Goal: Task Accomplishment & Management: Complete application form

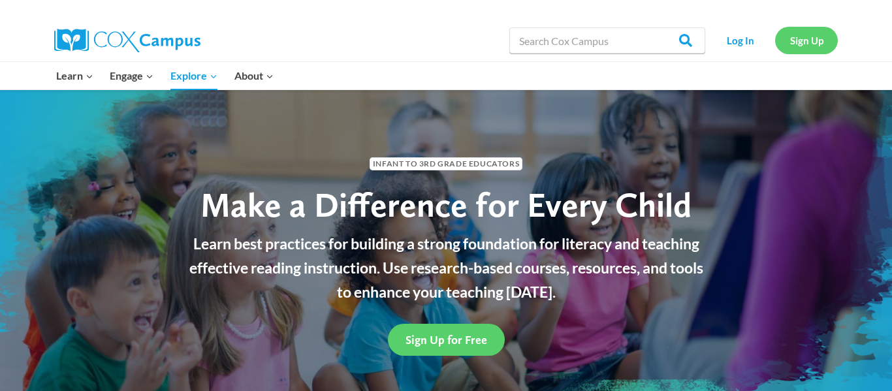
click at [813, 34] on link "Sign Up" at bounding box center [806, 40] width 63 height 27
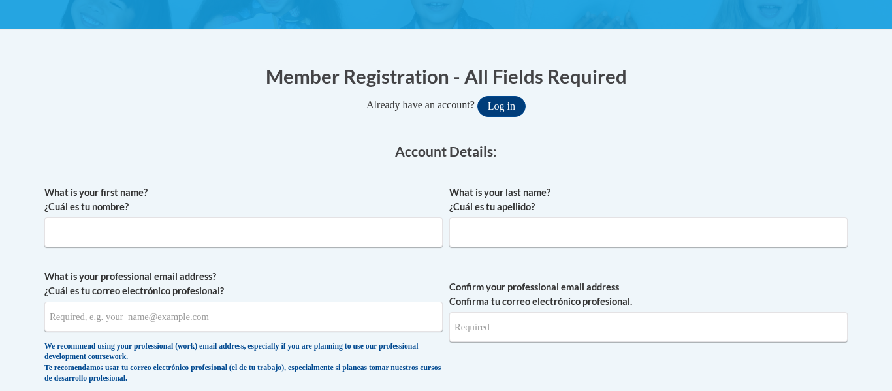
scroll to position [235, 0]
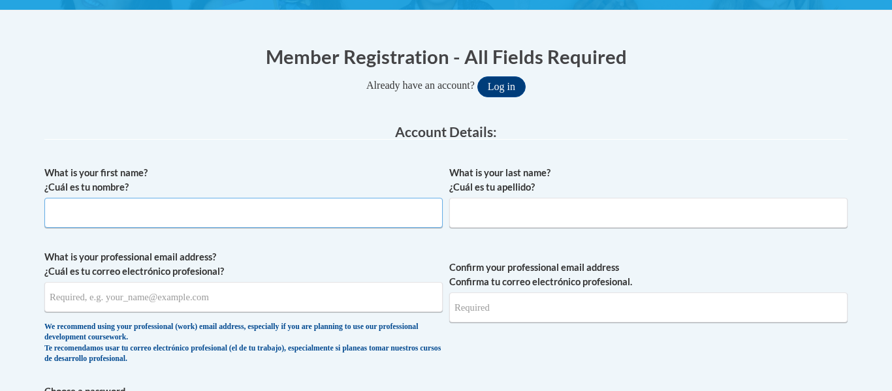
click at [94, 220] on input "What is your first name? ¿Cuál es tu nombre?" at bounding box center [243, 213] width 398 height 30
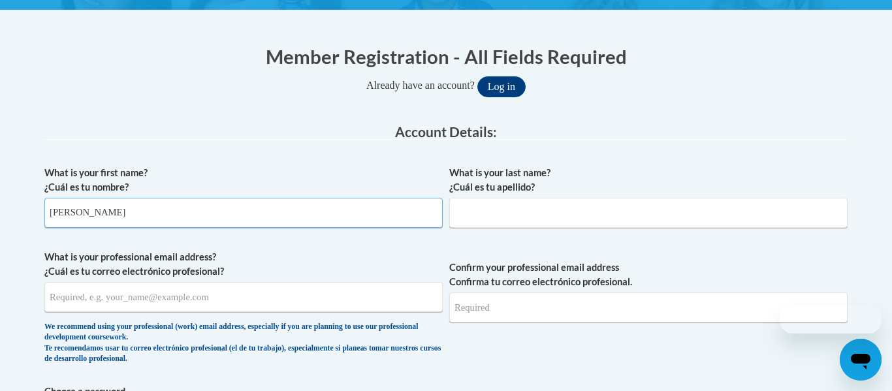
scroll to position [0, 0]
type input "Jenny"
click at [490, 213] on input "What is your last name? ¿Cuál es tu apellido?" at bounding box center [648, 213] width 398 height 30
type input "Kokett"
click at [209, 302] on input "What is your professional email address? ¿Cuál es tu correo electrónico profesi…" at bounding box center [243, 297] width 398 height 30
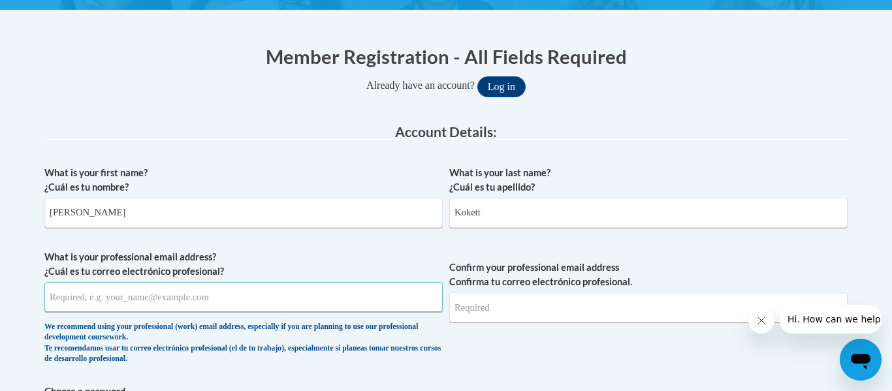
type input "jkokett@b-e.k12.mn.us"
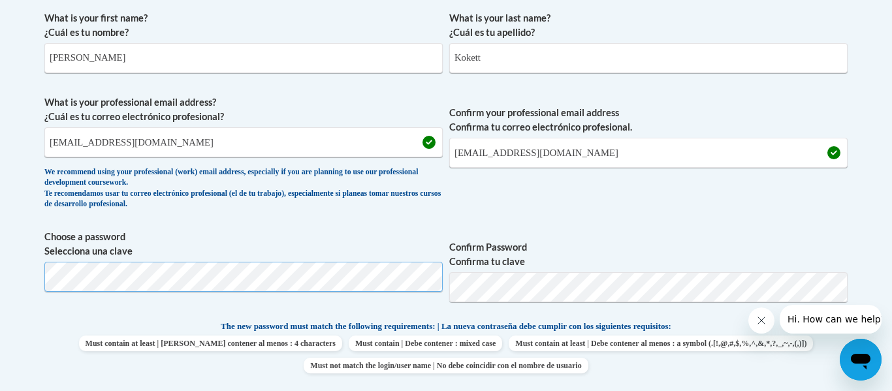
scroll to position [382, 0]
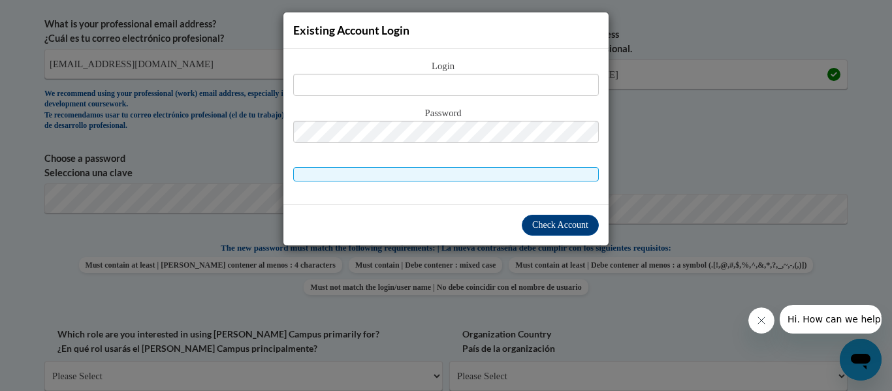
click at [542, 248] on div "Existing Account Login Login Password" at bounding box center [446, 195] width 892 height 391
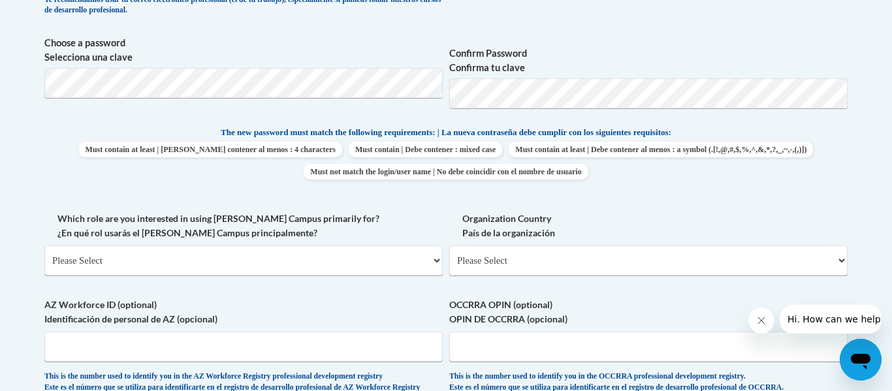
scroll to position [582, 0]
click at [337, 190] on div "What is your first name? ¿Cuál es tu nombre? Jenny What is your last name? ¿Cuá…" at bounding box center [445, 109] width 803 height 595
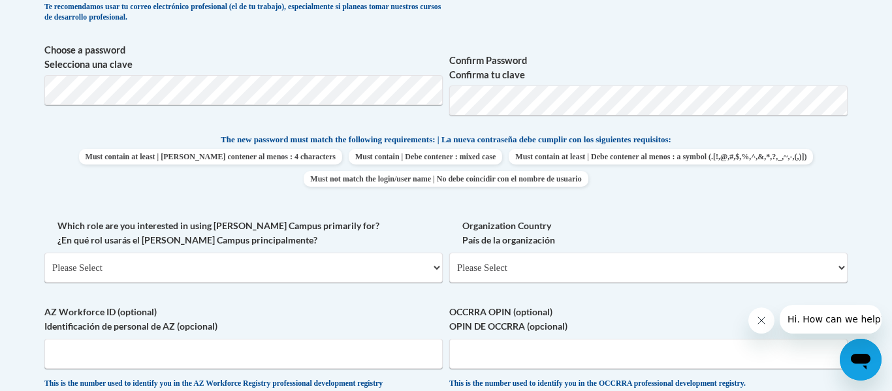
scroll to position [572, 0]
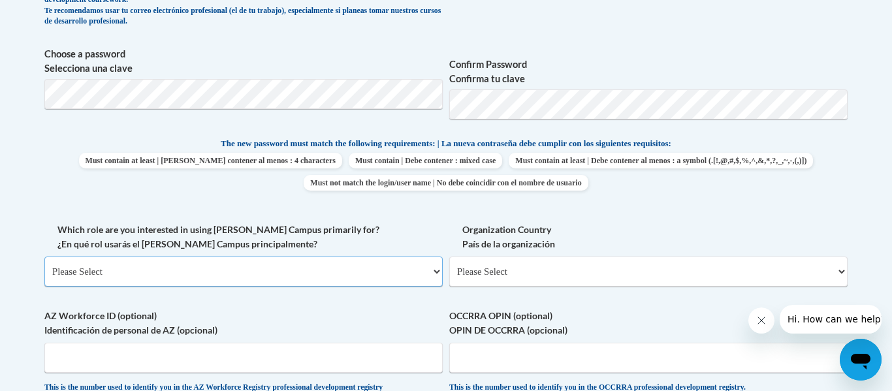
click at [235, 270] on select "Please Select College/University | Colegio/Universidad Community/Nonprofit Part…" at bounding box center [243, 272] width 398 height 30
select select "fbf2d438-af2f-41f8-98f1-81c410e29de3"
click at [44, 257] on select "Please Select College/University | Colegio/Universidad Community/Nonprofit Part…" at bounding box center [243, 272] width 398 height 30
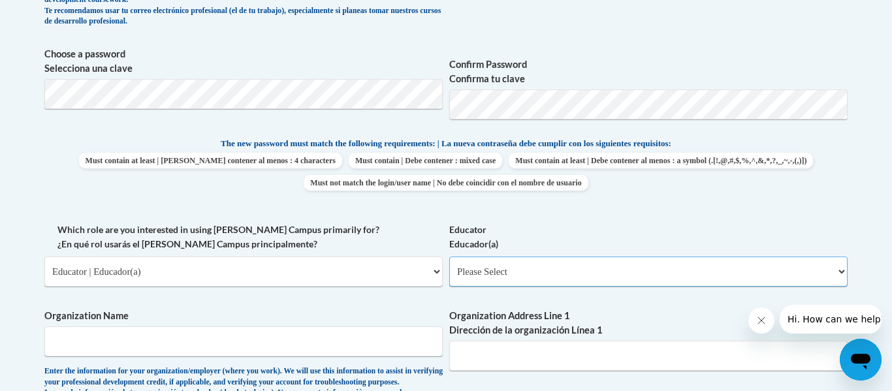
click at [811, 276] on select "Please Select Early Learning/Daycare Teacher/Family Home Care Provider | Maestr…" at bounding box center [648, 272] width 398 height 30
select select "d5fdb05a-b36c-4d60-97fa-9afceda7e903"
click at [449, 257] on select "Please Select Early Learning/Daycare Teacher/Family Home Care Provider | Maestr…" at bounding box center [648, 272] width 398 height 30
click at [369, 346] on input "Organization Name" at bounding box center [243, 341] width 398 height 30
type input "Brandon Evansville School"
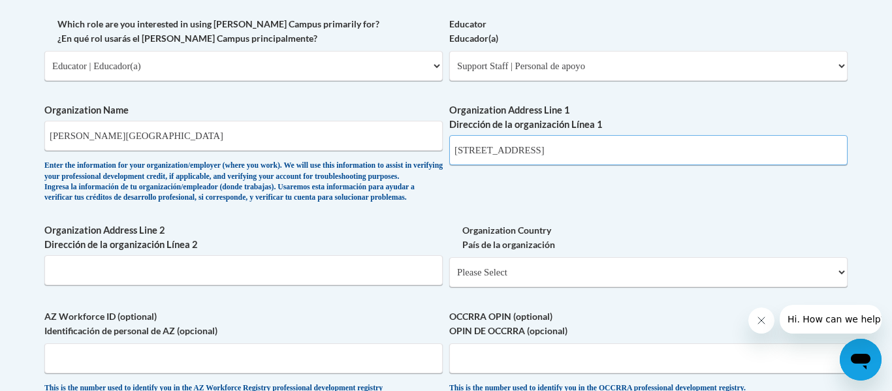
scroll to position [777, 0]
type input "206 W 3rd Street"
click at [584, 288] on select "Please Select United States | Estados Unidos Outside of the United States | Fue…" at bounding box center [648, 273] width 398 height 30
select select "ad49bcad-a171-4b2e-b99c-48b446064914"
click at [449, 279] on select "Please Select United States | Estados Unidos Outside of the United States | Fue…" at bounding box center [648, 273] width 398 height 30
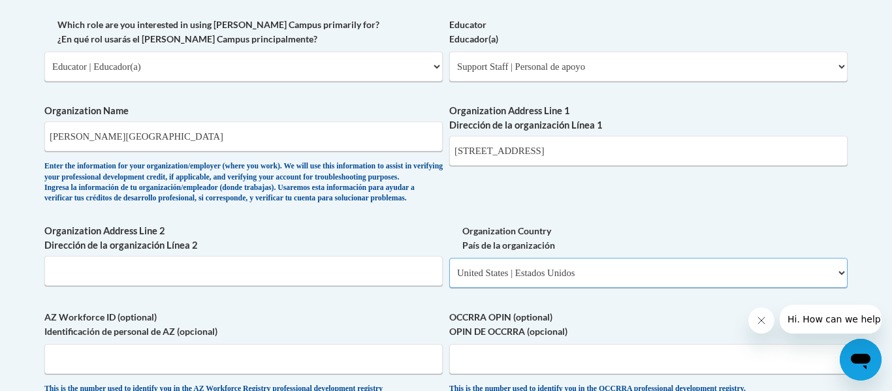
select select
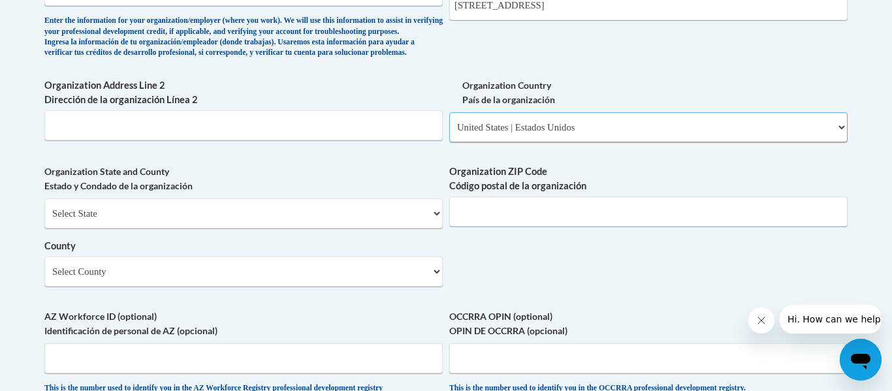
scroll to position [952, 0]
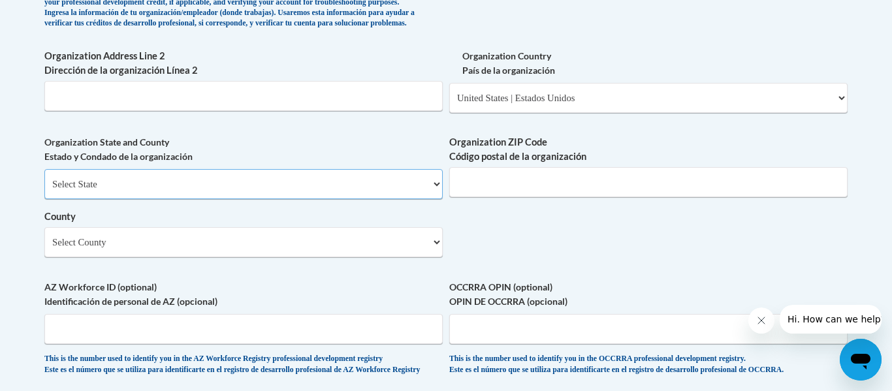
click at [366, 199] on select "Select State Alabama Alaska Arizona Arkansas California Colorado Connecticut De…" at bounding box center [243, 184] width 398 height 30
click at [44, 191] on select "Select State Alabama Alaska Arizona Arkansas California Colorado Connecticut De…" at bounding box center [243, 184] width 398 height 30
click at [428, 199] on select "Select State Alabama Alaska Arizona Arkansas California Colorado Connecticut De…" at bounding box center [243, 184] width 398 height 30
select select "Minnesota"
click at [44, 191] on select "Select State Alabama Alaska Arizona Arkansas California Colorado Connecticut De…" at bounding box center [243, 184] width 398 height 30
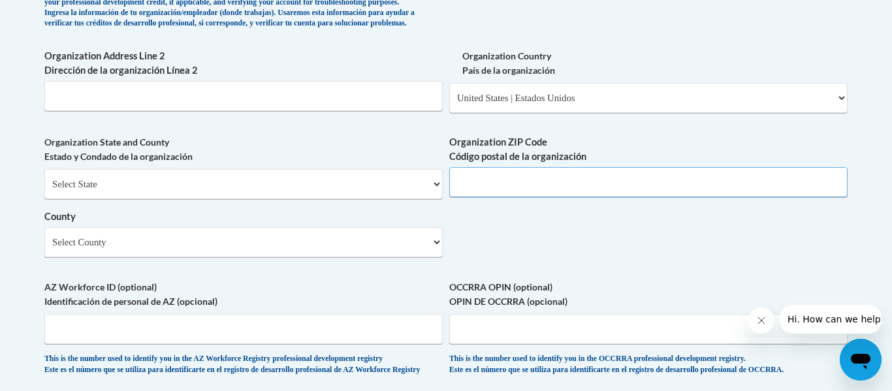
click at [653, 197] on input "Organization ZIP Code Código postal de la organización" at bounding box center [648, 182] width 398 height 30
type input "56315"
click at [191, 257] on select "Select County Aitkin Anoka Becker Beltrami Benton Big Stone Blue Earth Brown Ca…" at bounding box center [243, 242] width 398 height 30
click at [44, 249] on select "Select County Aitkin Anoka Becker Beltrami Benton Big Stone Blue Earth Brown Ca…" at bounding box center [243, 242] width 398 height 30
click at [442, 257] on select "Select County Aitkin Anoka Becker Beltrami Benton Big Stone Blue Earth Brown Ca…" at bounding box center [243, 242] width 398 height 30
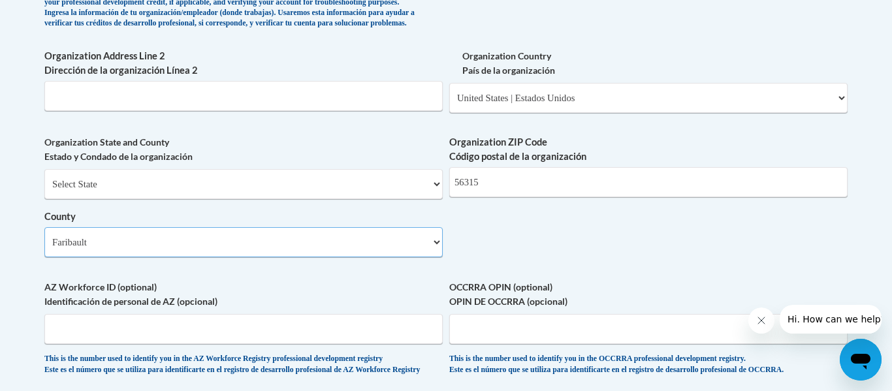
select select "Douglas"
click at [44, 249] on select "Select County Aitkin Anoka Becker Beltrami Benton Big Stone Blue Earth Brown Ca…" at bounding box center [243, 242] width 398 height 30
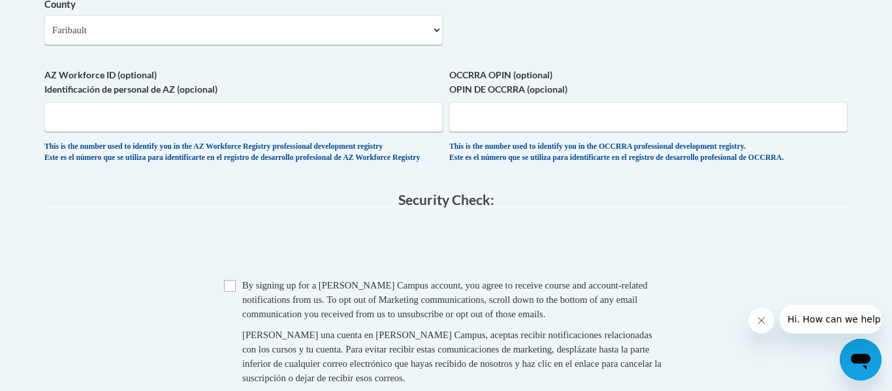
scroll to position [1166, 0]
click at [226, 290] on input "Checkbox" at bounding box center [230, 285] width 12 height 12
checkbox input "true"
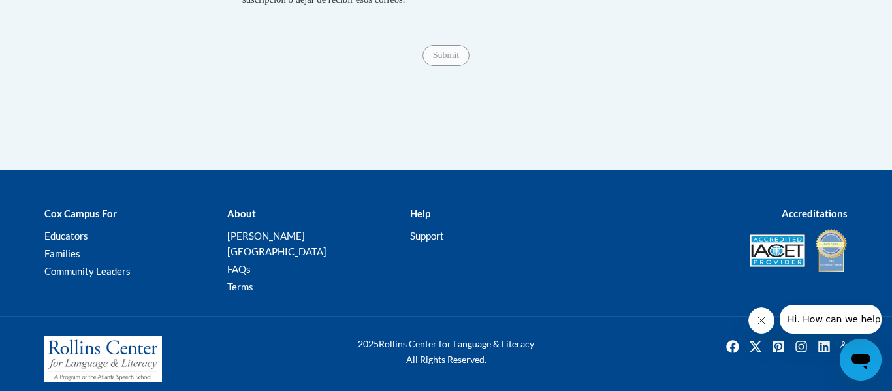
scroll to position [1555, 0]
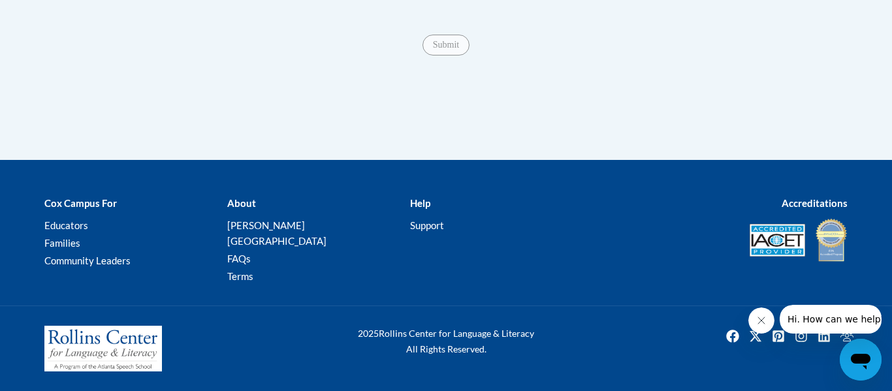
click at [443, 55] on div "Submit Submit" at bounding box center [445, 45] width 803 height 21
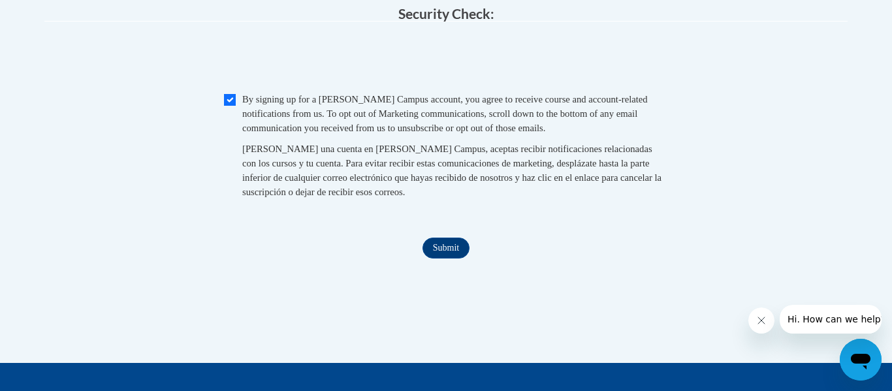
scroll to position [1352, 0]
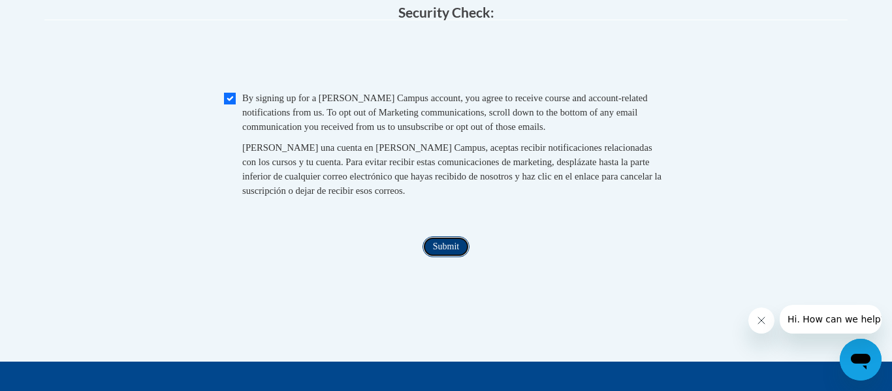
click at [440, 257] on input "Submit" at bounding box center [445, 246] width 47 height 21
